Goal: Task Accomplishment & Management: Manage account settings

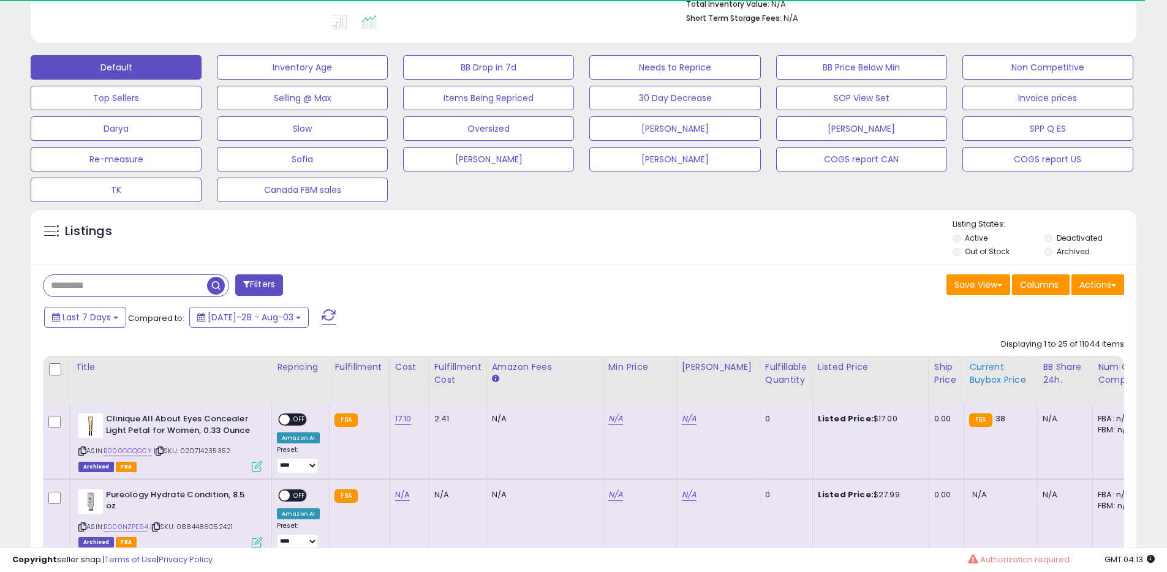
scroll to position [356, 0]
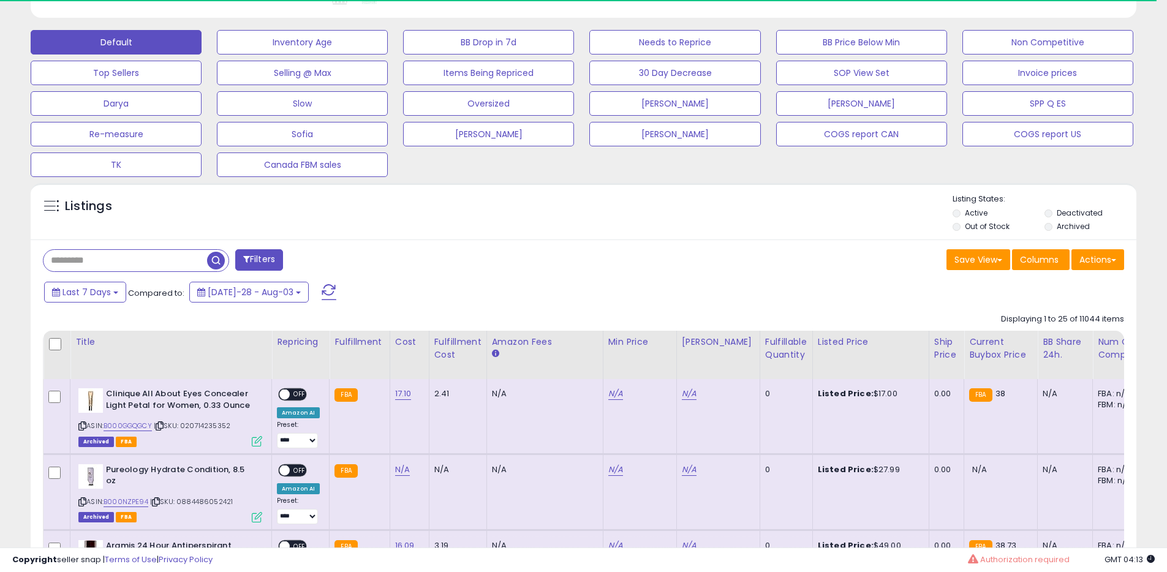
click at [1072, 224] on label "Archived" at bounding box center [1073, 226] width 33 height 10
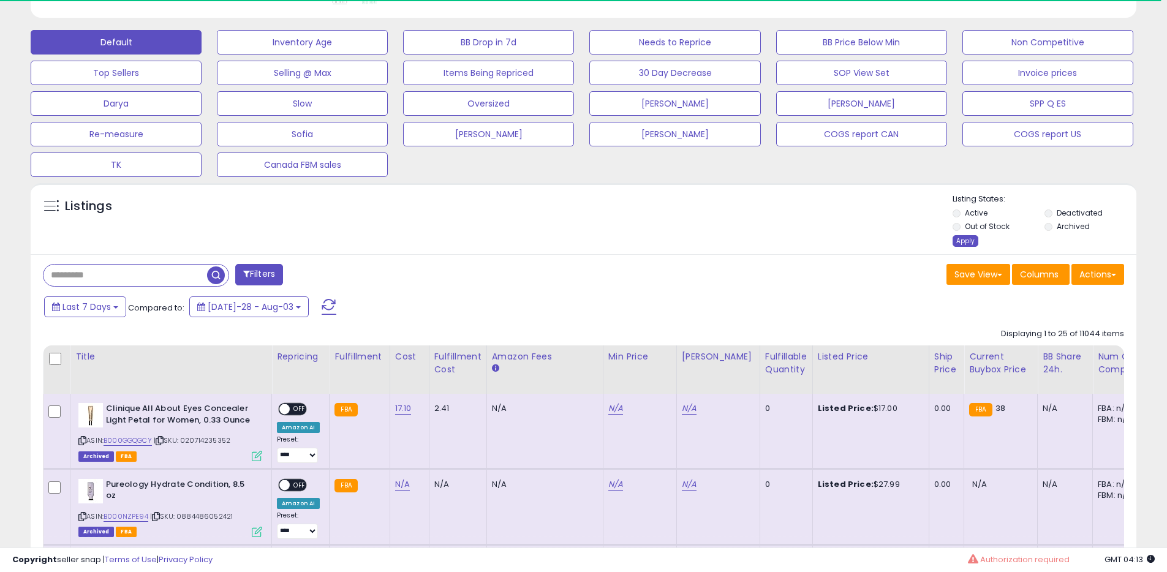
click at [960, 240] on div "Apply" at bounding box center [966, 241] width 26 height 12
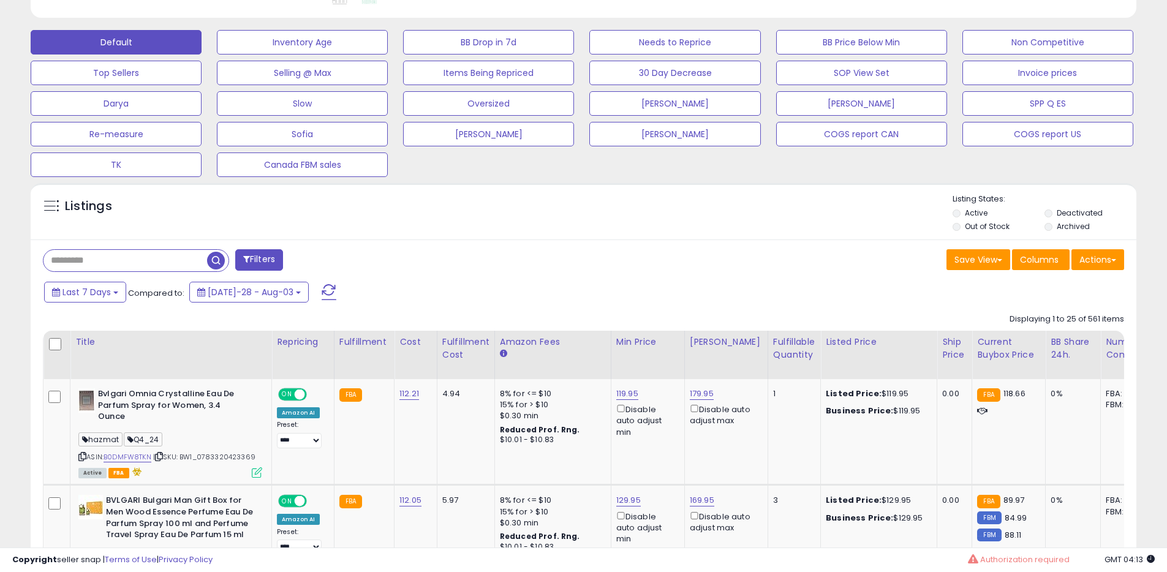
scroll to position [251, 642]
click at [105, 282] on button "Last 7 Days" at bounding box center [85, 292] width 82 height 21
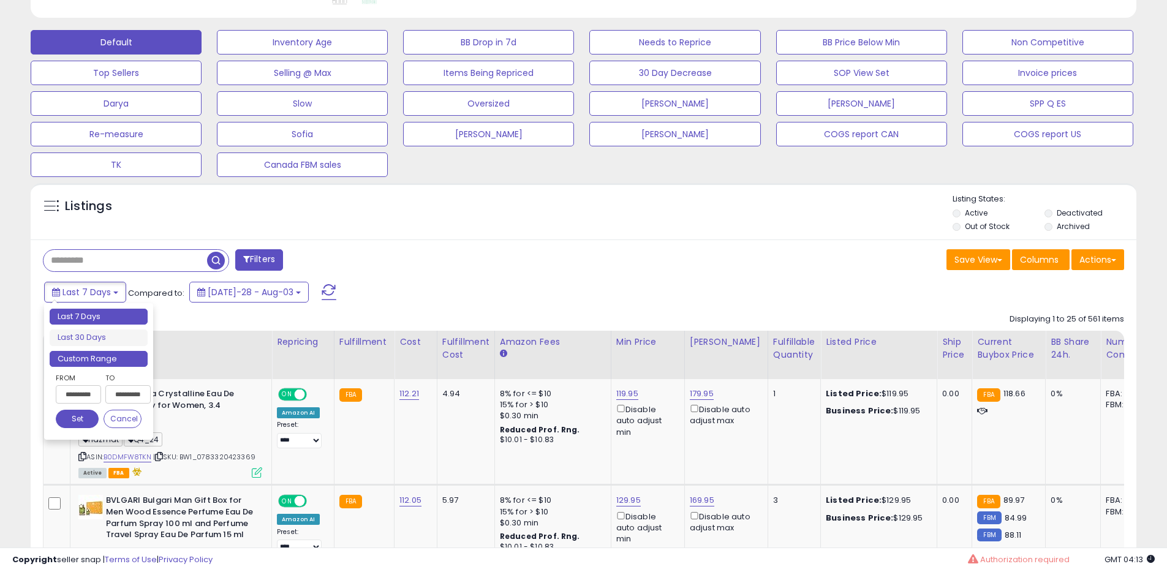
click at [88, 354] on li "Custom Range" at bounding box center [99, 359] width 98 height 17
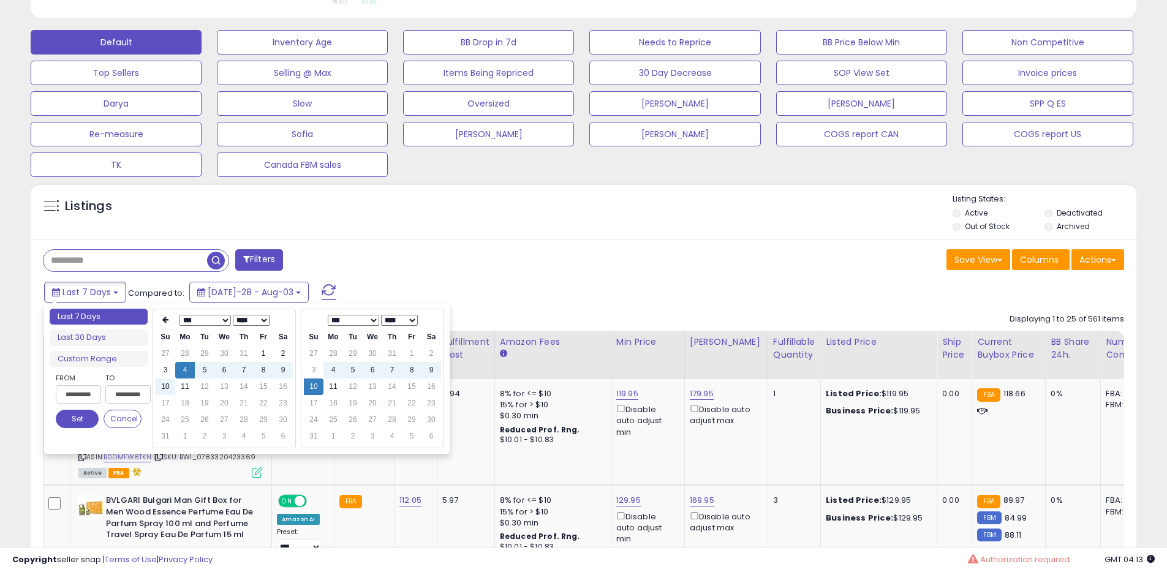
click at [200, 325] on select "*** *** *** *** *** *** *** ***" at bounding box center [205, 320] width 51 height 11
click at [283, 373] on td "10" at bounding box center [283, 370] width 20 height 17
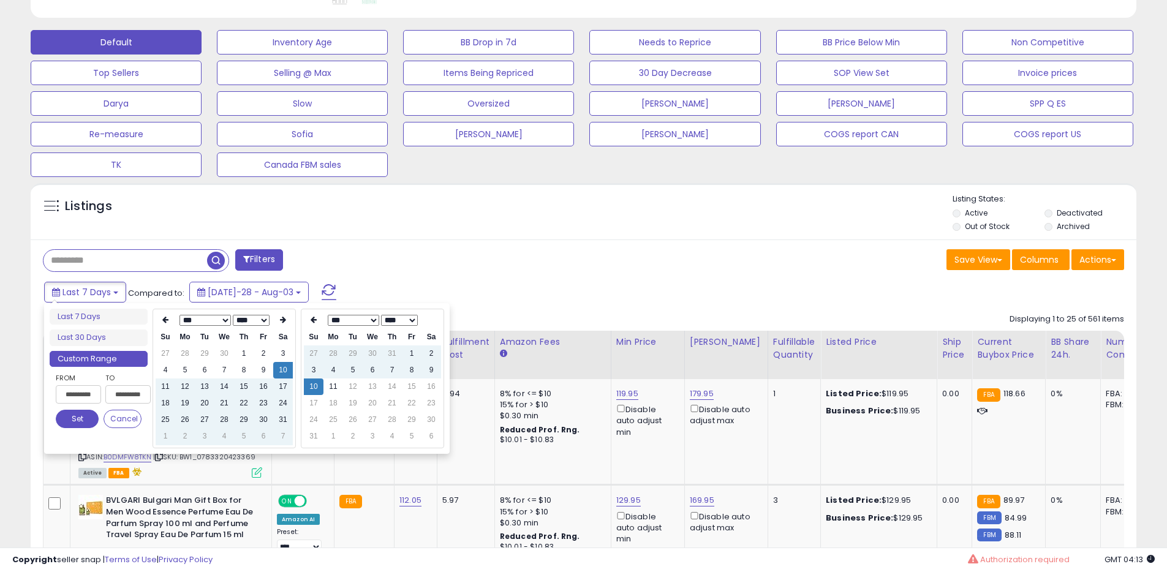
type input "**********"
click at [82, 418] on button "Set" at bounding box center [77, 419] width 43 height 18
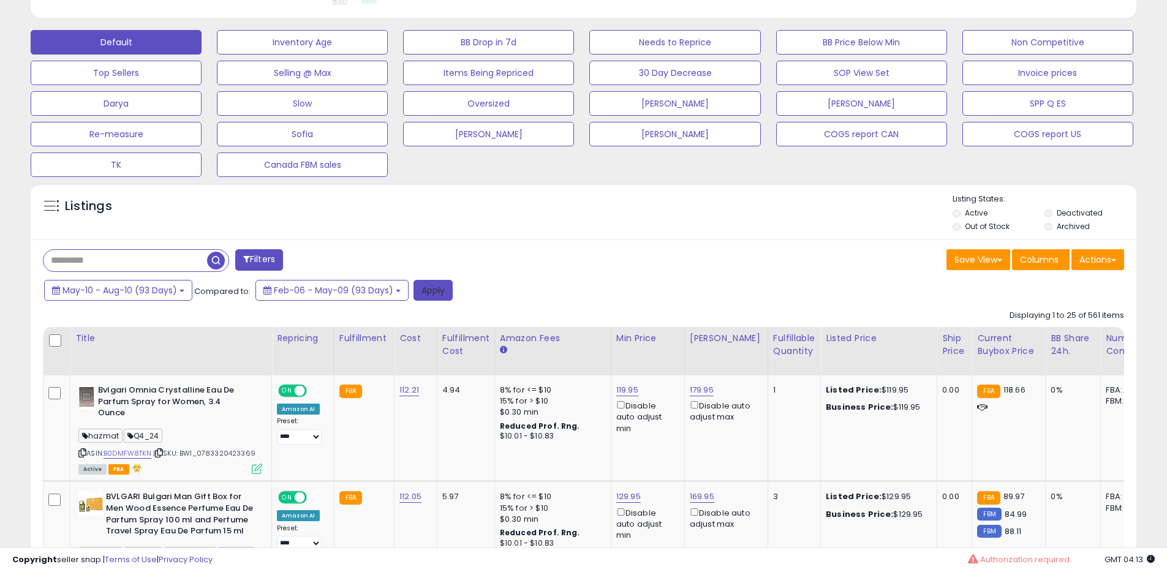
click at [424, 292] on button "Apply" at bounding box center [433, 290] width 39 height 21
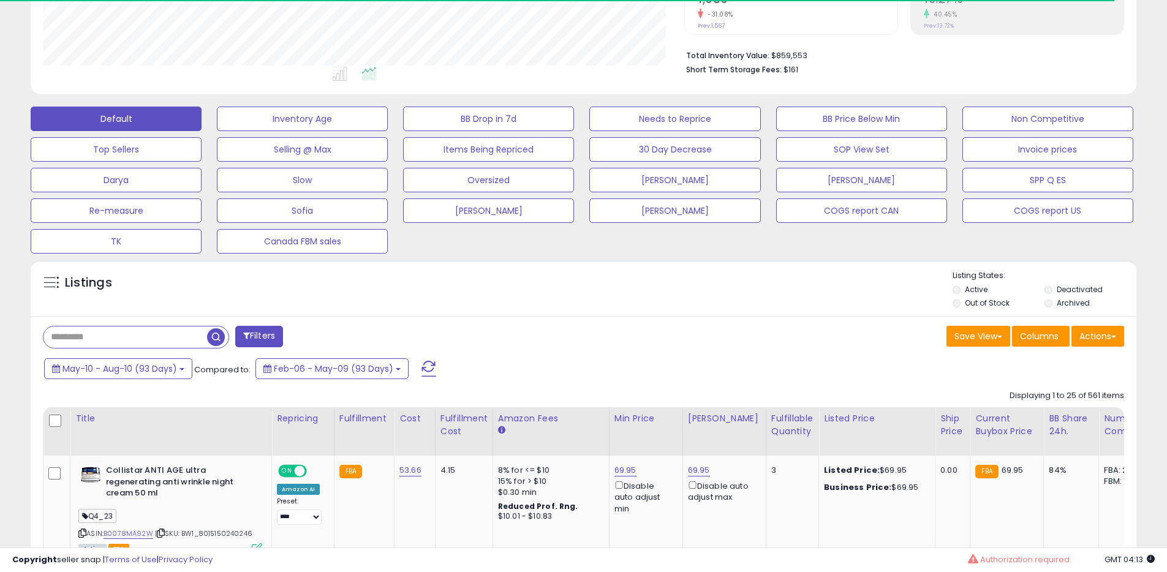
scroll to position [612544, 612154]
click at [1094, 346] on button "Actions" at bounding box center [1098, 336] width 53 height 21
click at [1014, 417] on link "Export All Columns" at bounding box center [1048, 414] width 134 height 19
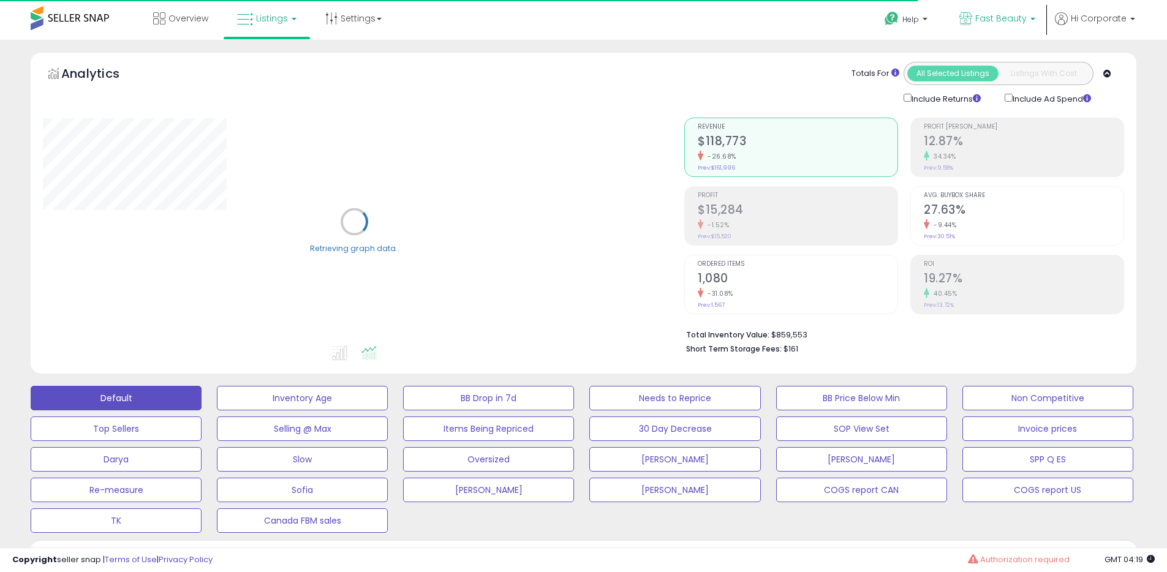
click at [1001, 19] on span "Fast Beauty" at bounding box center [1001, 18] width 51 height 12
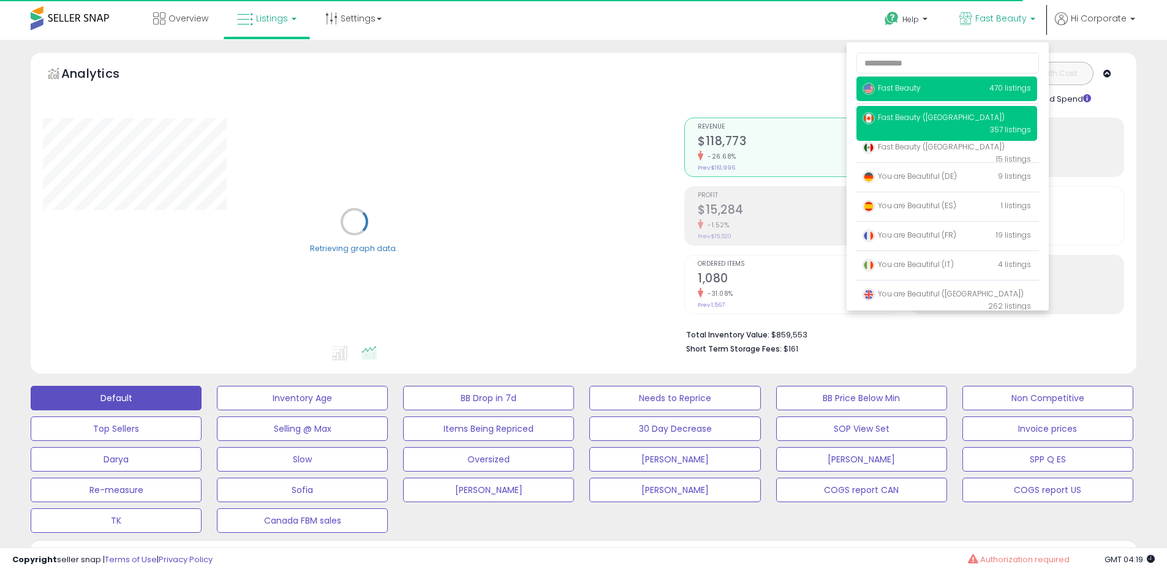
click at [916, 116] on span "Fast Beauty ([GEOGRAPHIC_DATA])" at bounding box center [934, 117] width 142 height 10
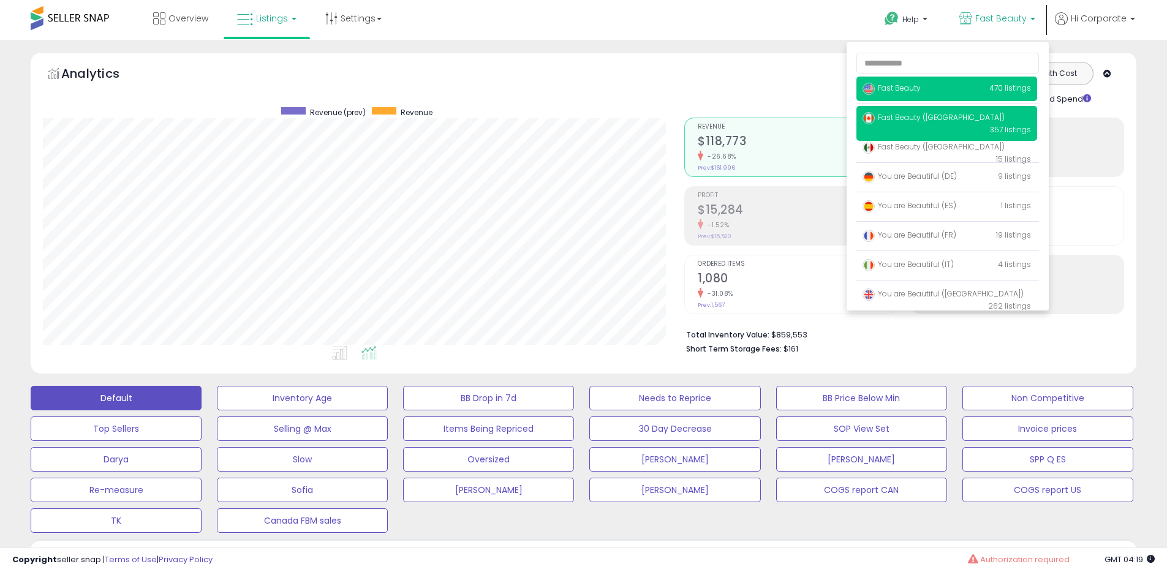
scroll to position [251, 642]
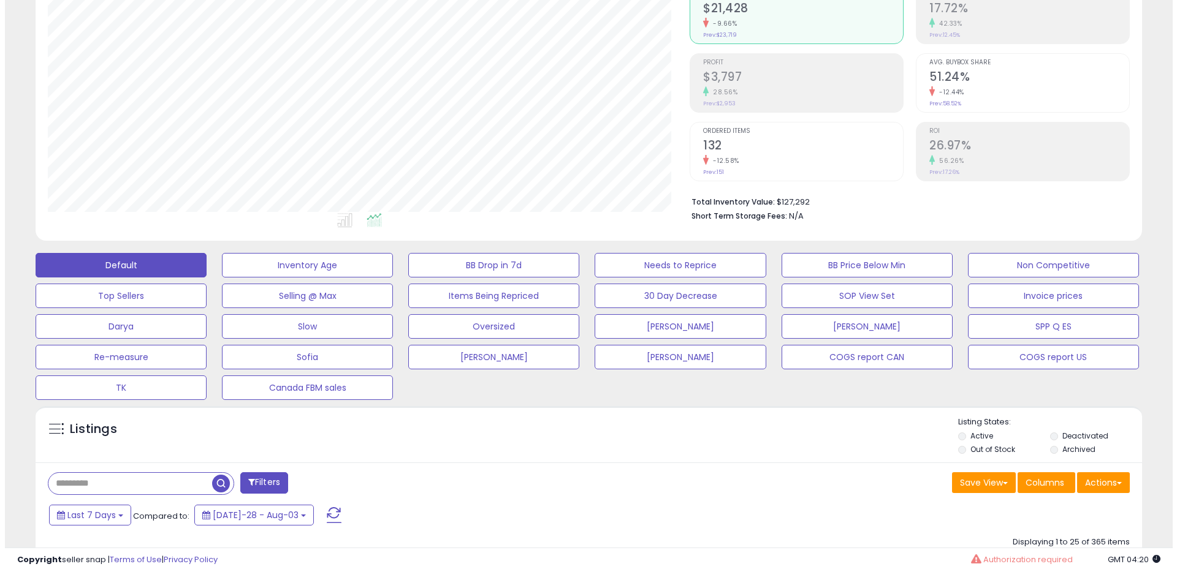
scroll to position [251, 642]
click at [976, 438] on label "Active" at bounding box center [976, 436] width 23 height 10
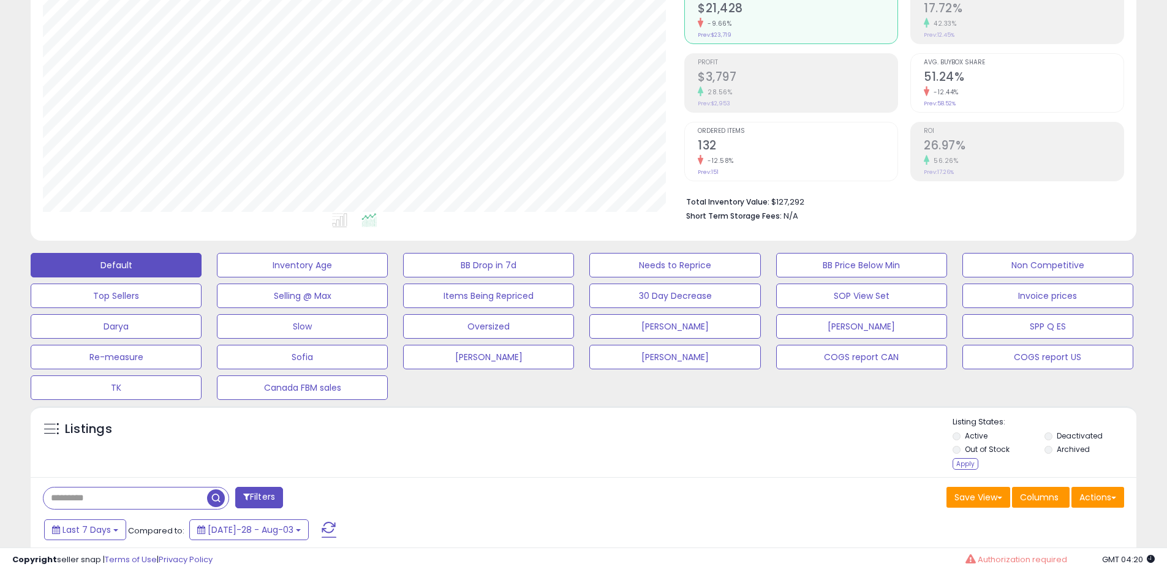
click at [974, 452] on label "Out of Stock" at bounding box center [987, 449] width 45 height 10
click at [971, 463] on div "Apply" at bounding box center [966, 464] width 26 height 12
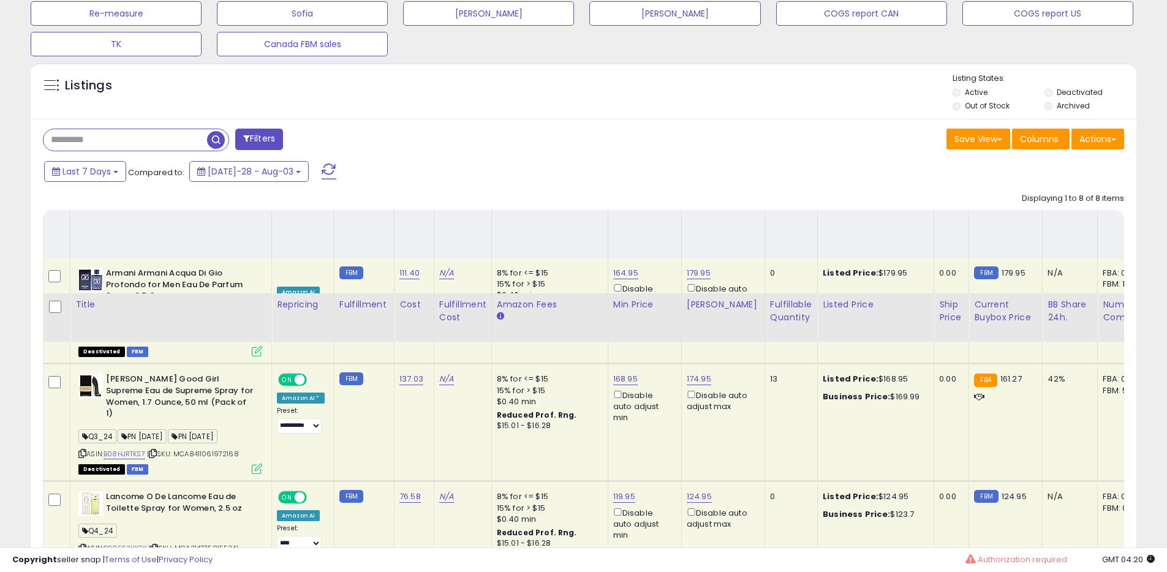
scroll to position [461, 0]
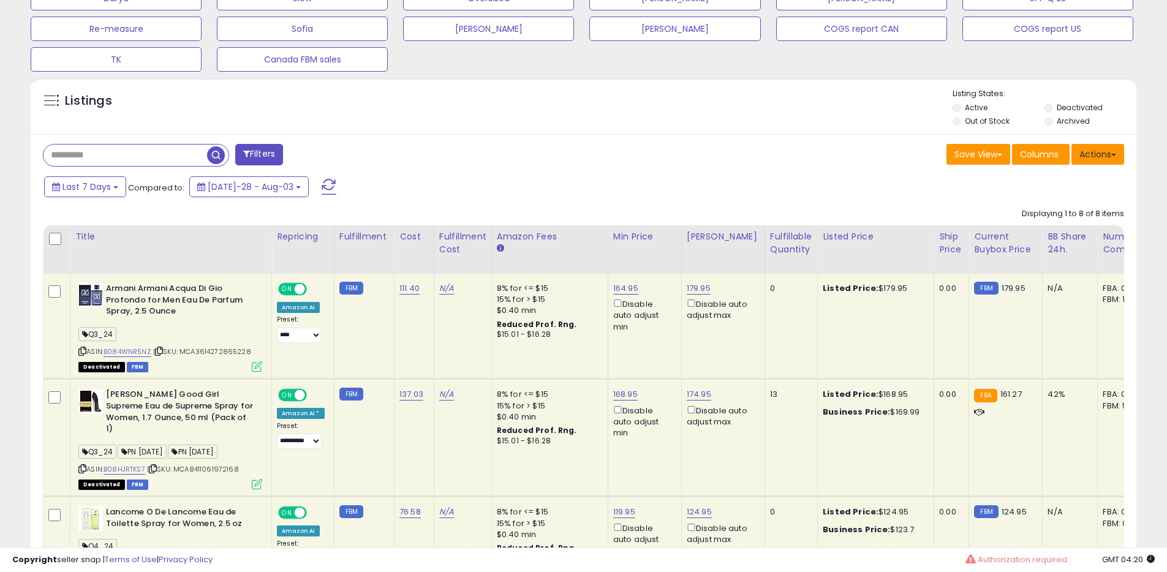
click at [1112, 154] on span at bounding box center [1114, 155] width 5 height 2
click at [1034, 224] on link "Export All Columns" at bounding box center [1048, 232] width 134 height 19
